Goal: Use online tool/utility: Utilize a website feature to perform a specific function

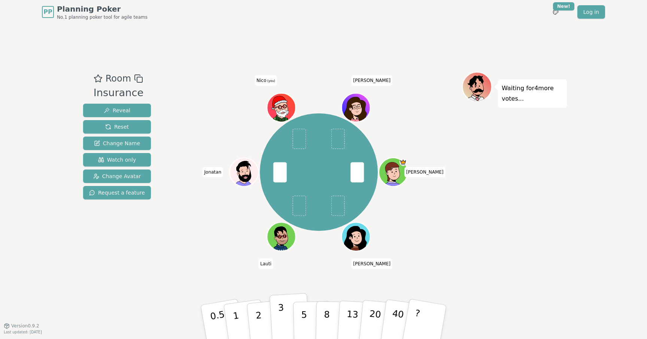
click at [278, 314] on button "3" at bounding box center [290, 322] width 41 height 58
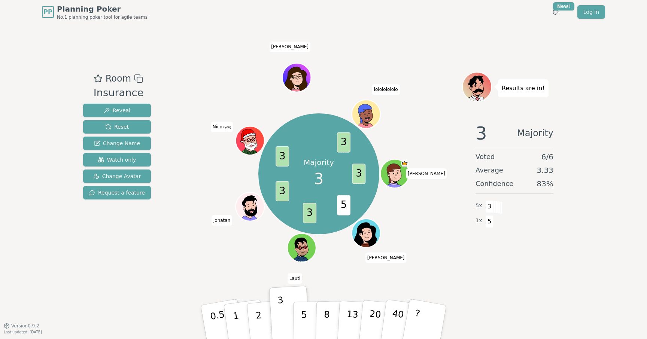
click at [244, 145] on icon at bounding box center [252, 146] width 28 height 9
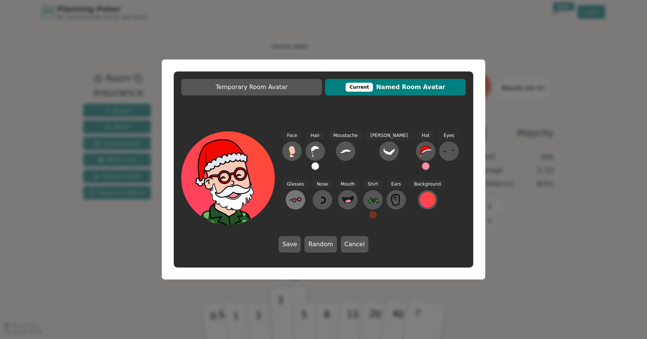
click at [302, 194] on icon at bounding box center [296, 200] width 12 height 12
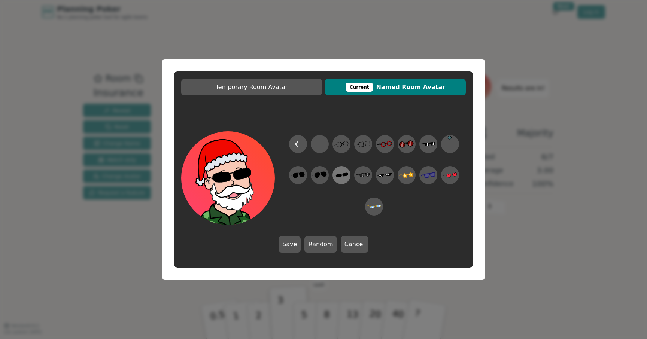
click at [341, 181] on icon at bounding box center [341, 175] width 15 height 17
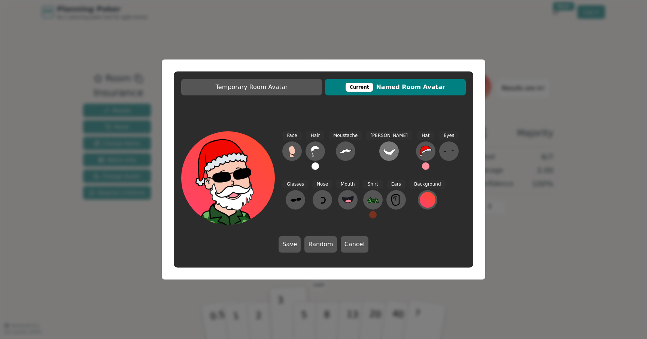
click at [383, 156] on button at bounding box center [389, 151] width 19 height 19
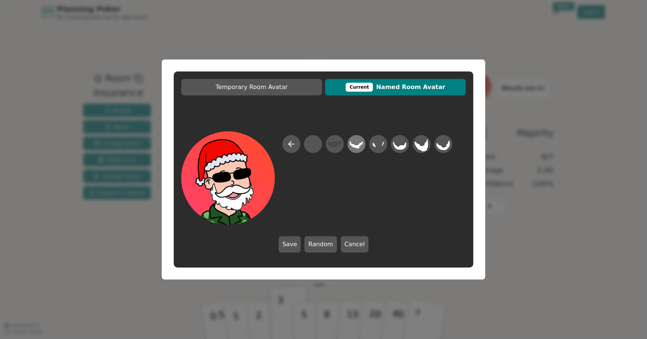
click at [354, 146] on icon at bounding box center [356, 144] width 15 height 10
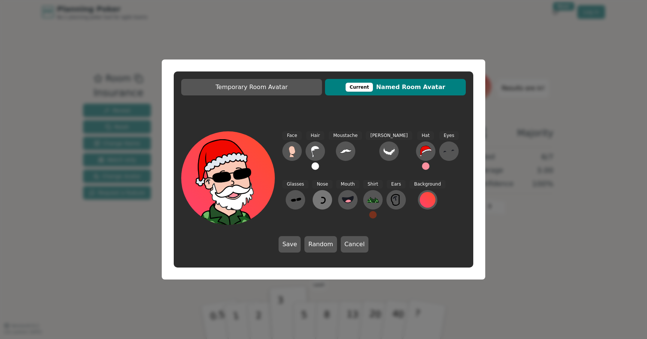
click at [321, 202] on icon at bounding box center [323, 200] width 4 height 6
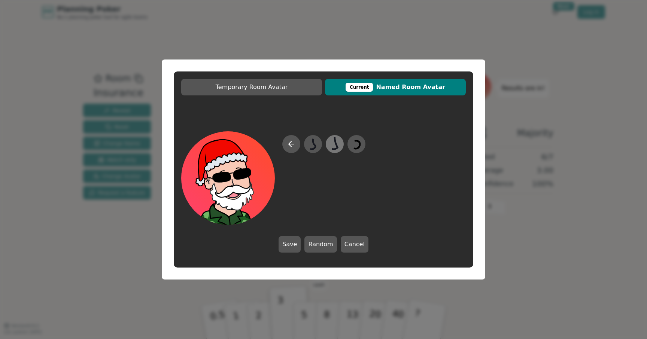
click at [331, 144] on icon at bounding box center [334, 144] width 15 height 17
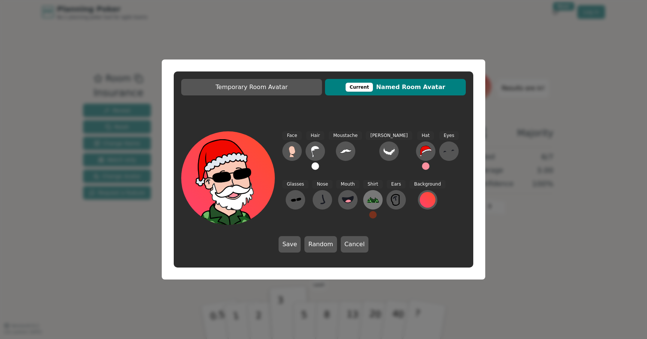
click at [375, 201] on icon at bounding box center [377, 201] width 4 height 4
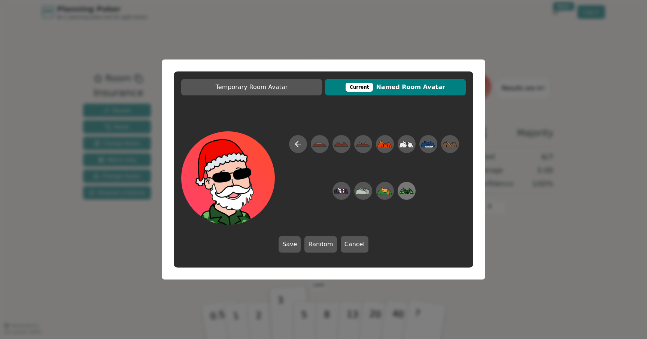
click at [408, 198] on icon at bounding box center [406, 191] width 15 height 17
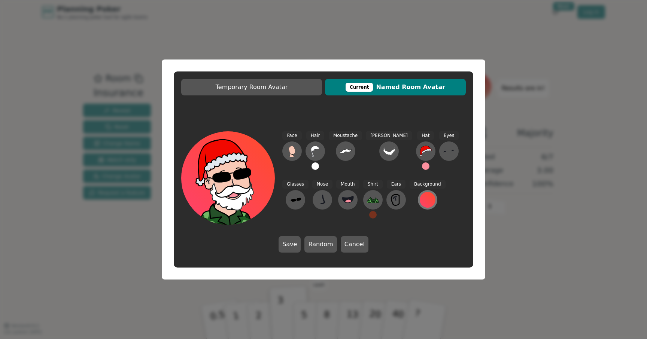
click at [420, 204] on div at bounding box center [428, 200] width 16 height 16
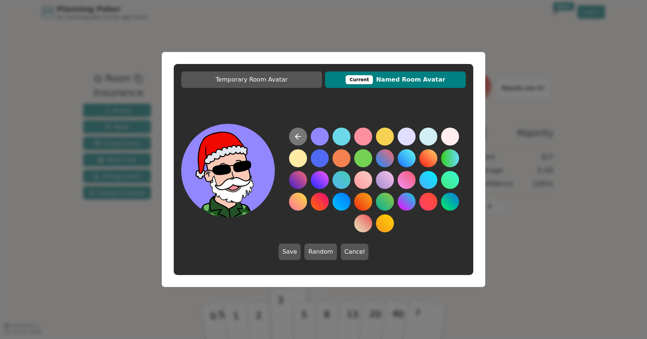
click at [303, 135] on button at bounding box center [298, 137] width 18 height 18
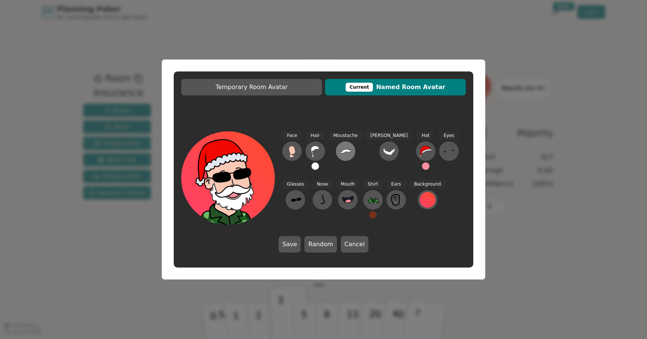
click at [346, 152] on icon at bounding box center [346, 151] width 12 height 4
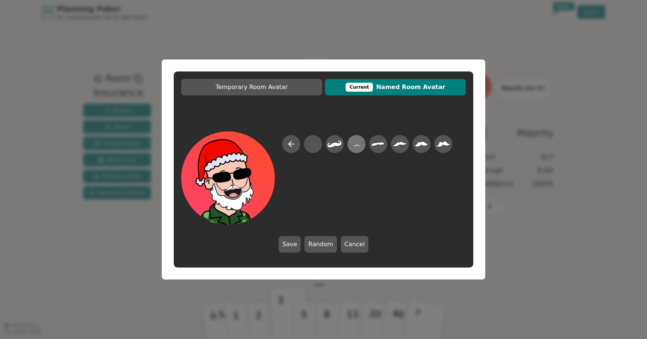
click at [357, 147] on icon at bounding box center [356, 144] width 15 height 17
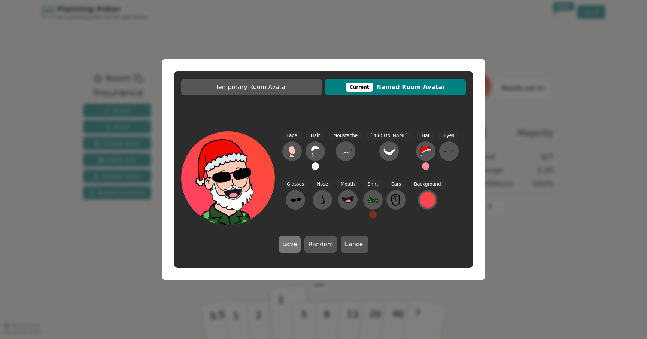
click at [299, 246] on button "Save" at bounding box center [290, 244] width 22 height 16
